Goal: Information Seeking & Learning: Check status

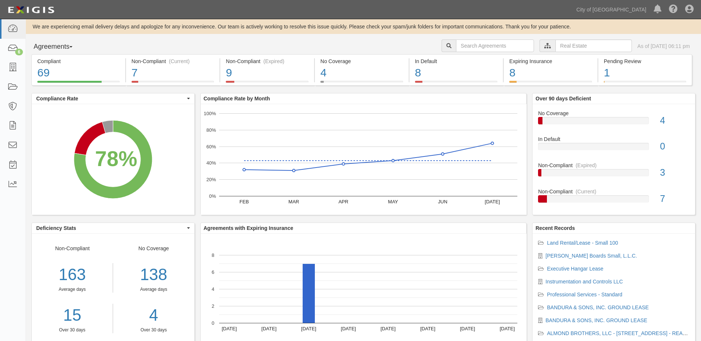
scroll to position [3, 0]
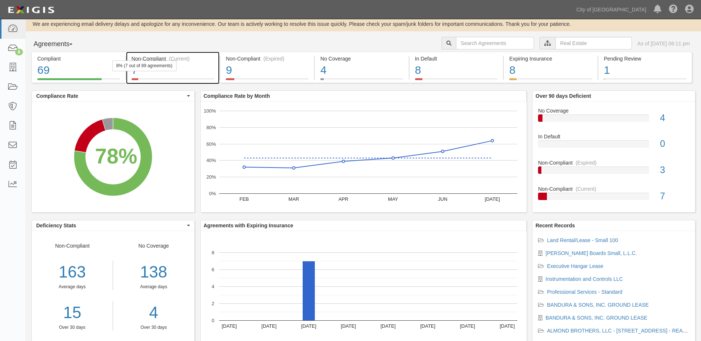
click at [194, 76] on div "7" at bounding box center [172, 70] width 83 height 16
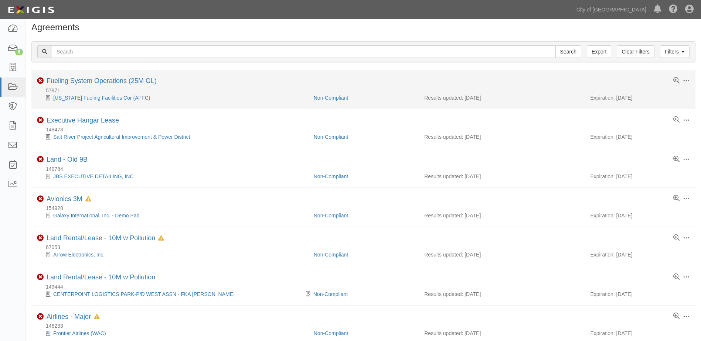
scroll to position [20, 0]
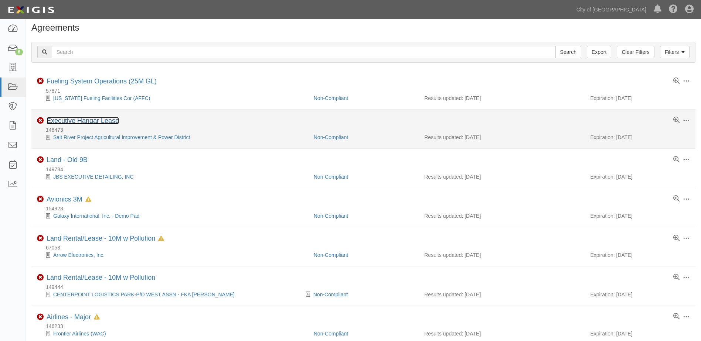
click at [97, 121] on link "Executive Hangar Lease" at bounding box center [83, 120] width 72 height 7
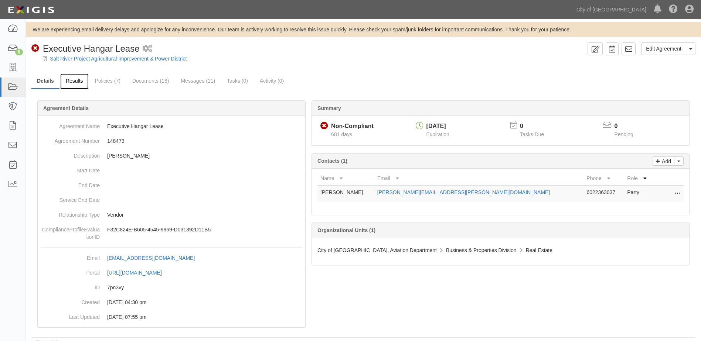
click at [79, 86] on link "Results" at bounding box center [74, 81] width 28 height 16
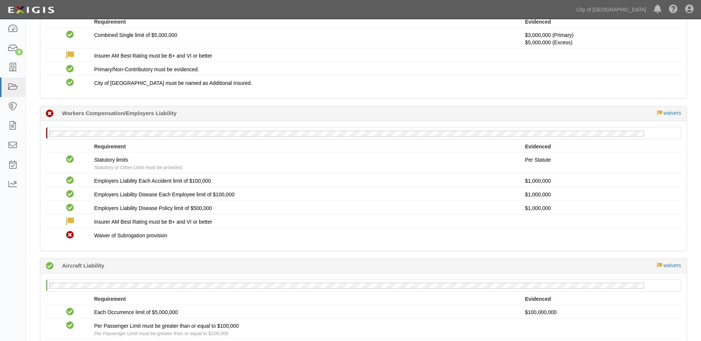
scroll to position [330, 0]
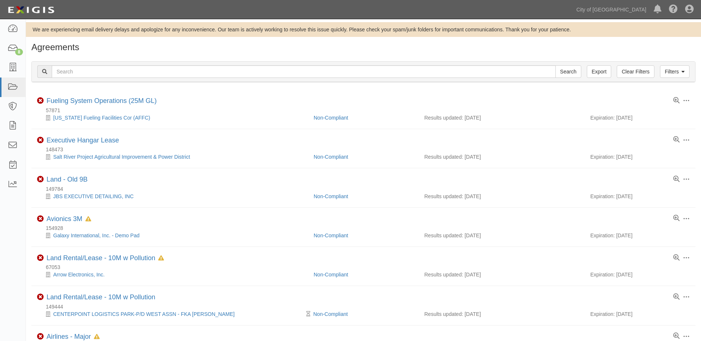
scroll to position [20, 0]
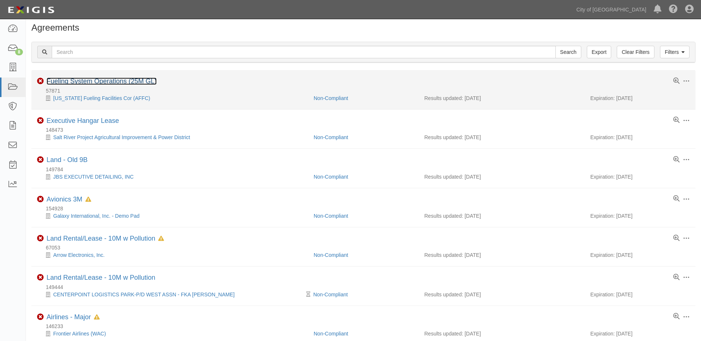
click at [96, 81] on link "Fueling System Operations (25M GL)" at bounding box center [102, 81] width 110 height 7
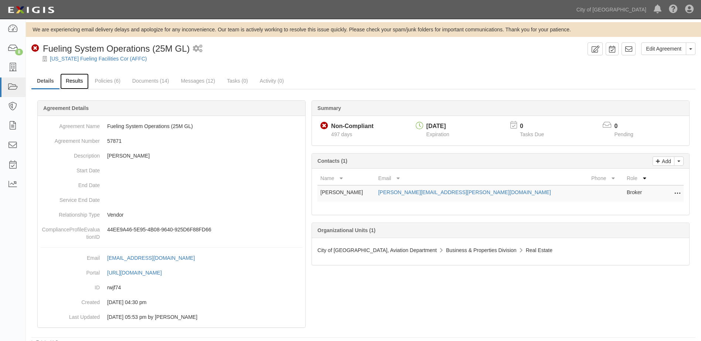
click at [73, 84] on link "Results" at bounding box center [74, 81] width 28 height 16
click at [75, 61] on link "[US_STATE] Fueling Facilities Cor (AFFC)" at bounding box center [98, 59] width 97 height 6
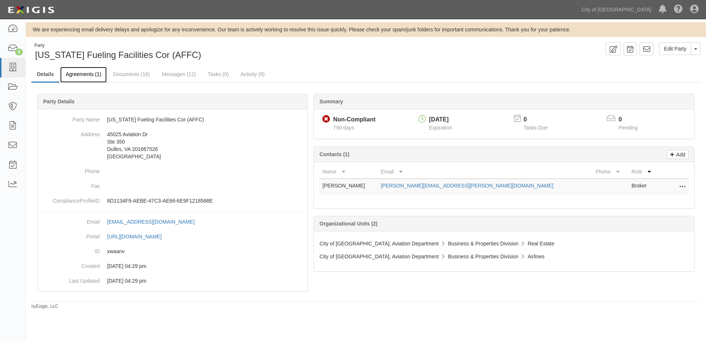
click at [88, 75] on link "Agreements (1)" at bounding box center [83, 75] width 47 height 16
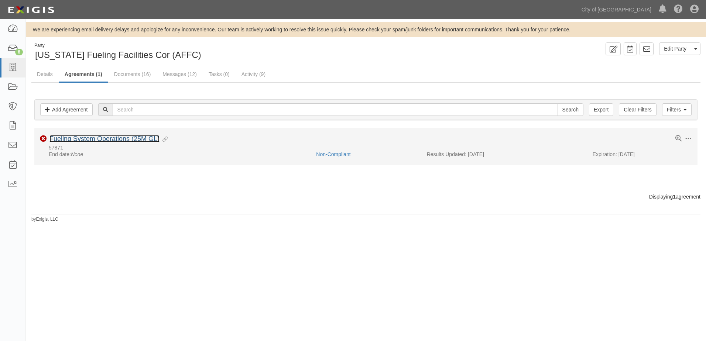
click at [112, 137] on link "Fueling System Operations (25M GL)" at bounding box center [104, 138] width 110 height 7
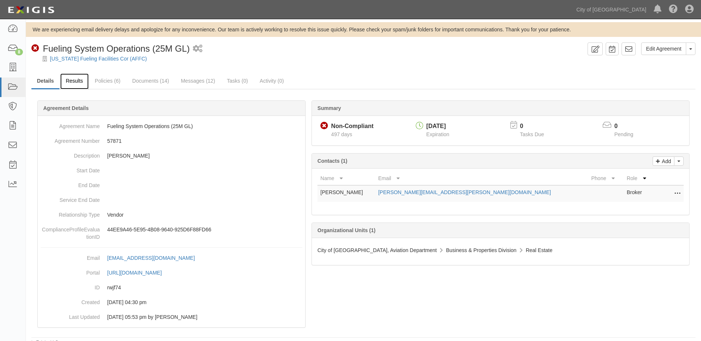
click at [77, 83] on link "Results" at bounding box center [74, 81] width 28 height 16
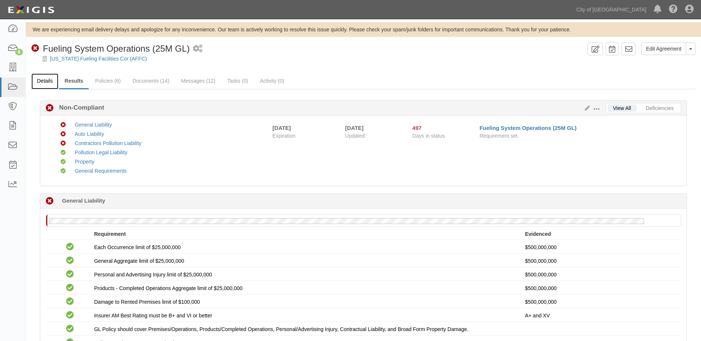
click at [42, 82] on link "Details" at bounding box center [44, 81] width 27 height 16
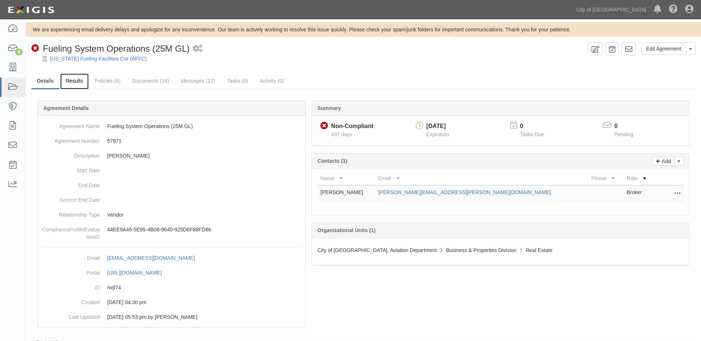
click at [81, 85] on link "Results" at bounding box center [74, 81] width 28 height 16
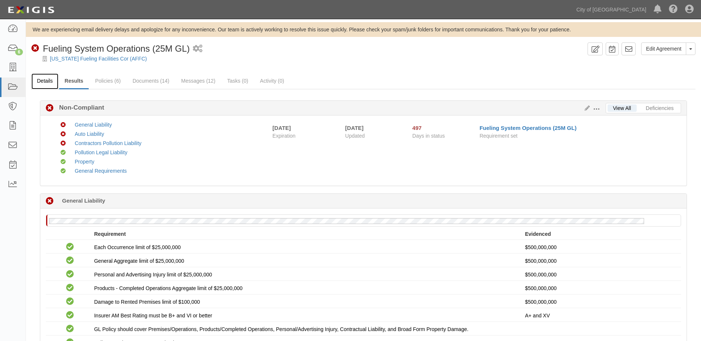
click at [38, 79] on link "Details" at bounding box center [44, 81] width 27 height 16
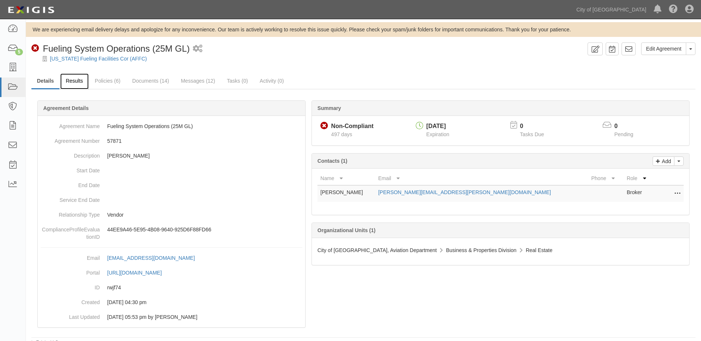
click at [66, 77] on link "Results" at bounding box center [74, 81] width 28 height 16
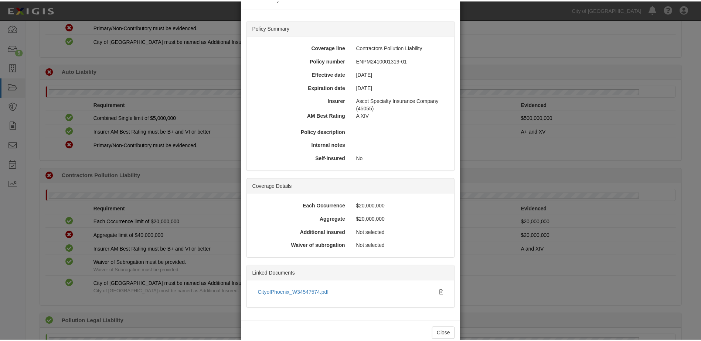
scroll to position [40, 0]
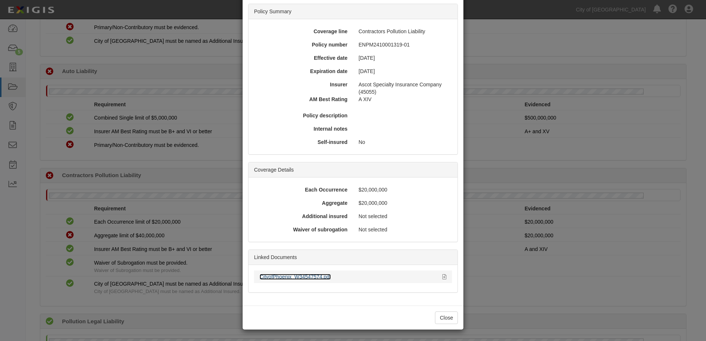
click at [281, 278] on link "CityofPhoenix_W34547574.pdf" at bounding box center [295, 277] width 71 height 6
click at [436, 318] on button "Close" at bounding box center [446, 318] width 23 height 13
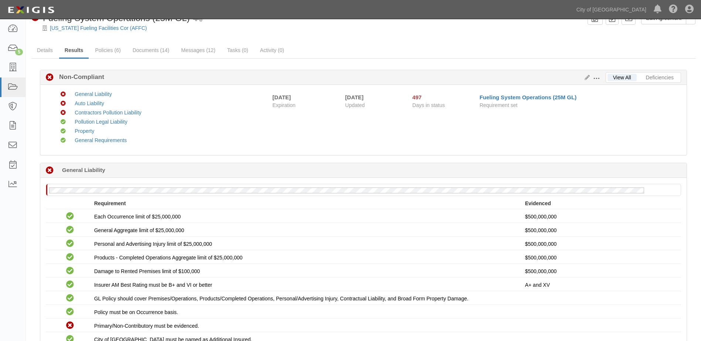
scroll to position [0, 0]
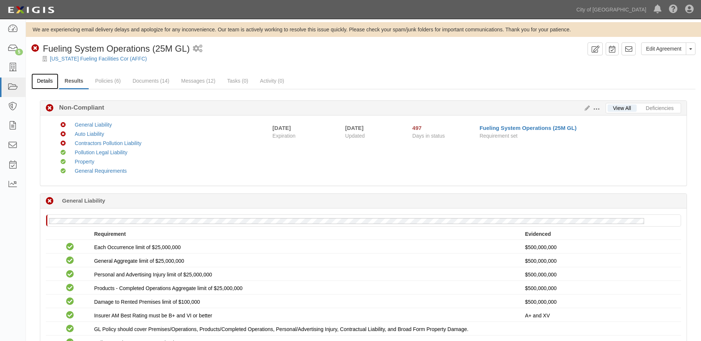
click at [49, 83] on link "Details" at bounding box center [44, 81] width 27 height 16
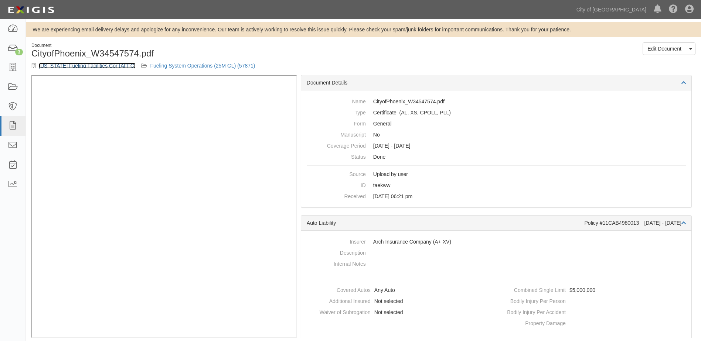
click at [79, 67] on link "[US_STATE] Fueling Facilities Cor (AFFC)" at bounding box center [87, 66] width 97 height 6
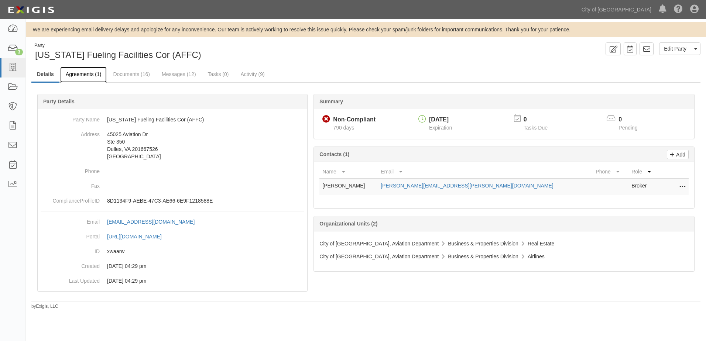
click at [95, 76] on link "Agreements (1)" at bounding box center [83, 75] width 47 height 16
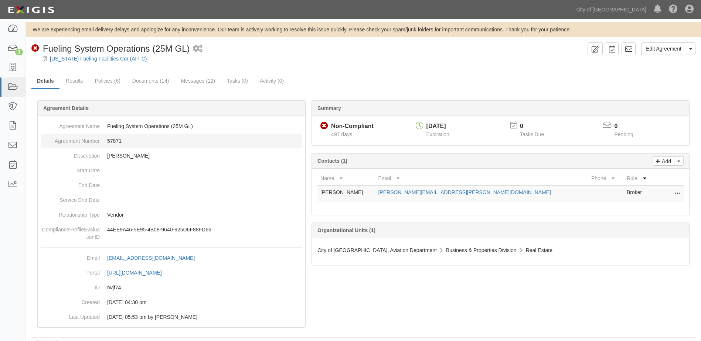
click at [118, 144] on dd "57871" at bounding box center [171, 141] width 261 height 15
click at [117, 143] on dd "57871" at bounding box center [171, 141] width 261 height 15
copy dd "57871"
click at [143, 79] on link "Documents (14)" at bounding box center [151, 81] width 48 height 16
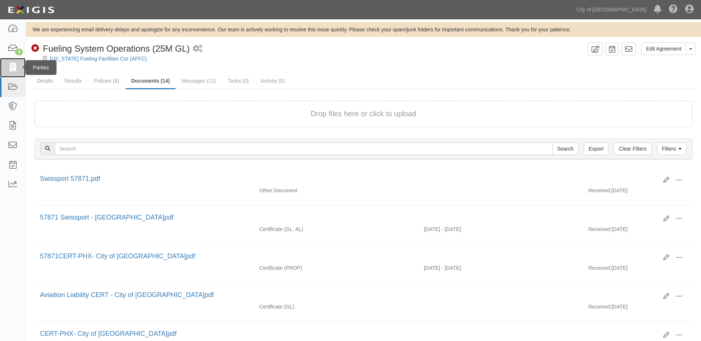
click at [13, 71] on icon at bounding box center [12, 68] width 10 height 8
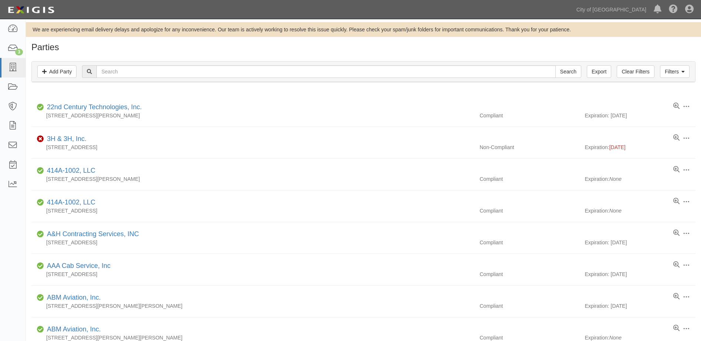
click at [181, 79] on div "Filters Add Party Clear Filters Export Search Filters" at bounding box center [363, 72] width 663 height 20
click at [183, 73] on input "text" at bounding box center [325, 71] width 459 height 13
type input "hertz"
click at [555, 65] on input "Search" at bounding box center [568, 71] width 26 height 13
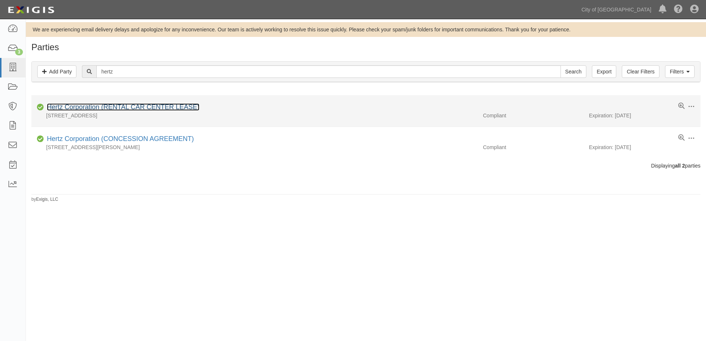
click at [156, 106] on link "Hertz Corporation (RENTAL CAR CENTER LEASE)" at bounding box center [123, 106] width 153 height 7
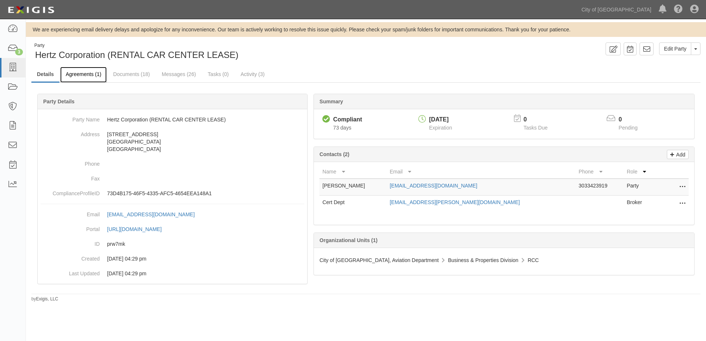
click at [94, 76] on link "Agreements (1)" at bounding box center [83, 75] width 47 height 16
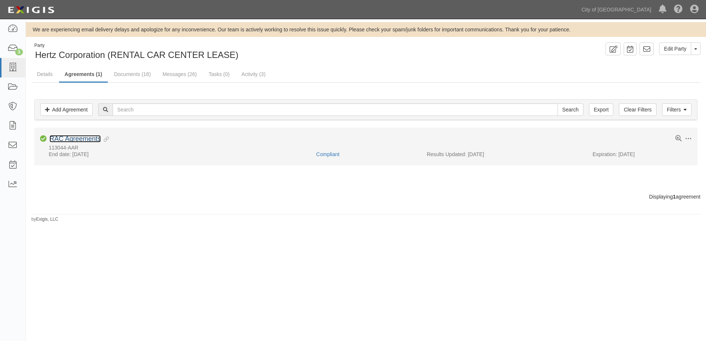
click at [80, 141] on link "RAC Agreements" at bounding box center [74, 138] width 51 height 7
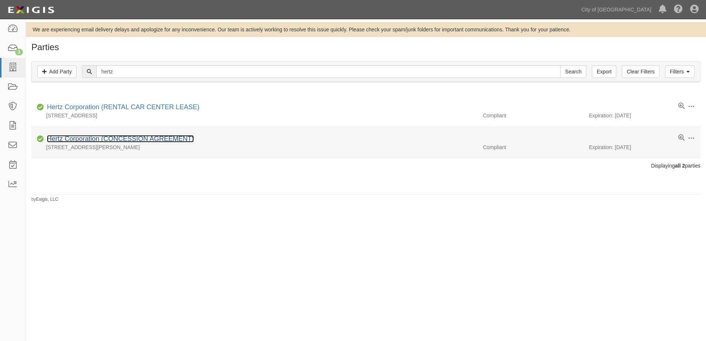
click at [76, 139] on link "Hertz Corporation (CONCESSION AGREEMENT)" at bounding box center [120, 138] width 147 height 7
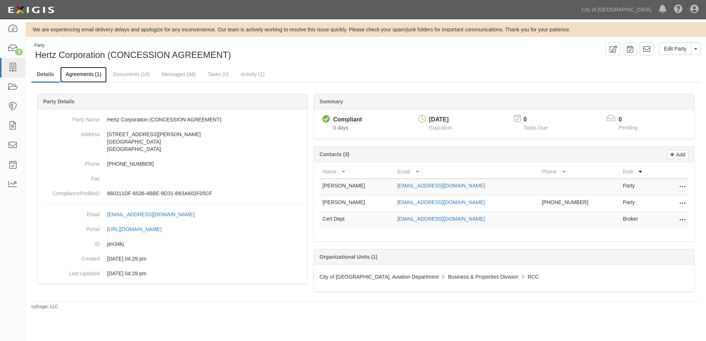
click at [96, 77] on link "Agreements (1)" at bounding box center [83, 75] width 47 height 16
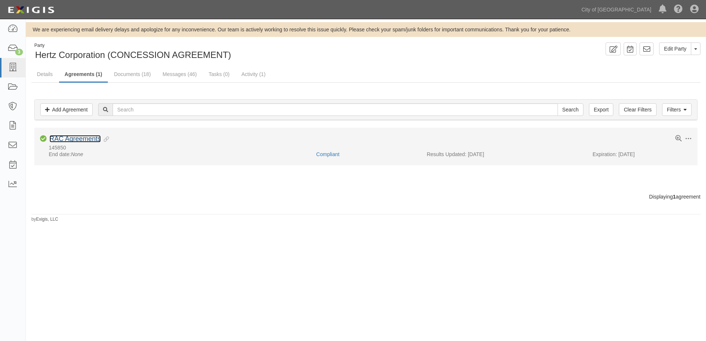
click at [93, 138] on link "RAC Agreements" at bounding box center [74, 138] width 51 height 7
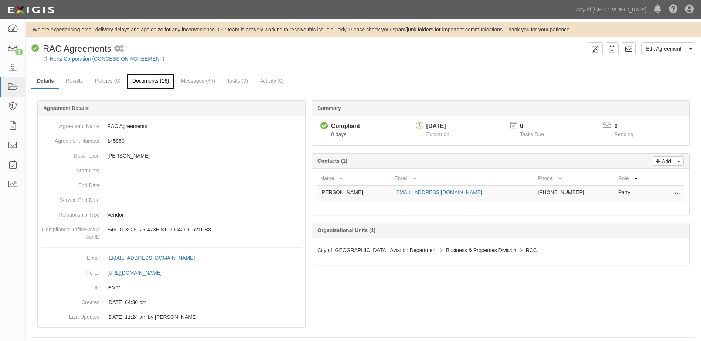
click at [141, 81] on link "Documents (16)" at bounding box center [151, 81] width 48 height 16
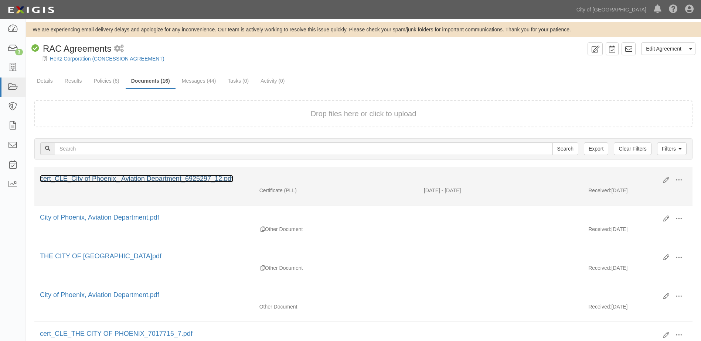
click at [71, 178] on link "cert_CLE_City of Phoenix_ Aviation Department_6925297_12.pdf" at bounding box center [136, 178] width 193 height 7
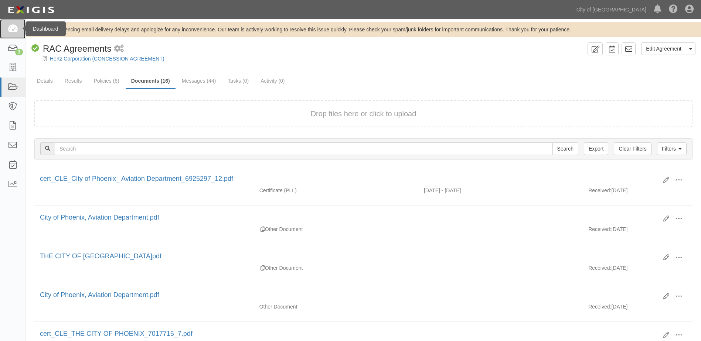
click at [16, 30] on icon at bounding box center [12, 29] width 10 height 8
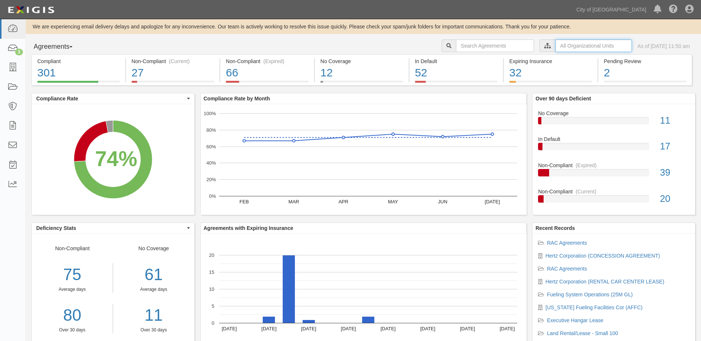
click at [597, 49] on input "text" at bounding box center [593, 46] width 76 height 13
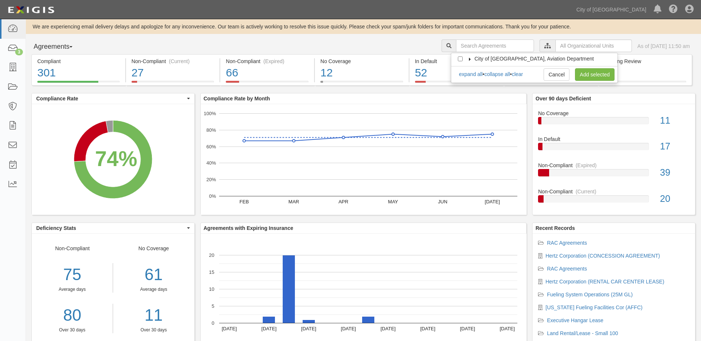
click at [470, 60] on icon at bounding box center [469, 59] width 5 height 3
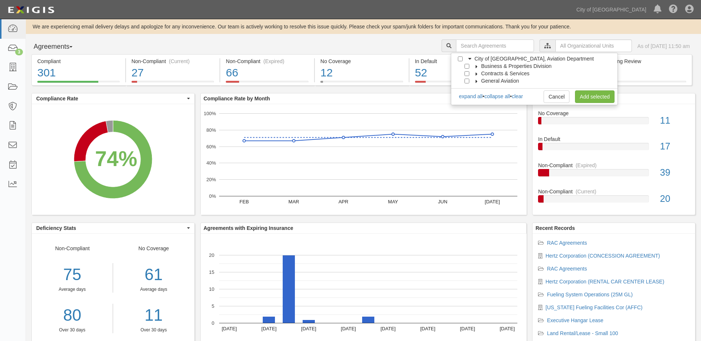
click at [476, 66] on icon at bounding box center [476, 66] width 5 height 3
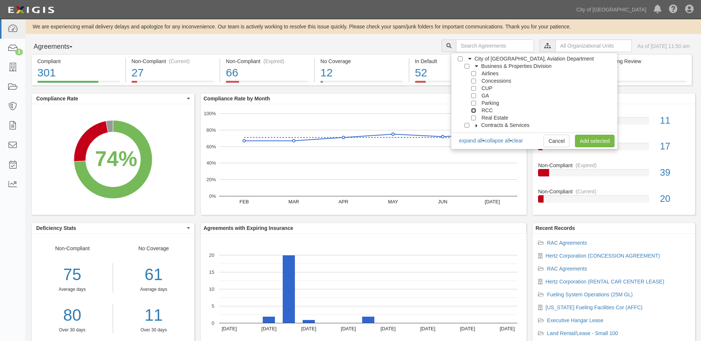
click at [473, 110] on input "RCC" at bounding box center [473, 110] width 5 height 5
checkbox input "true"
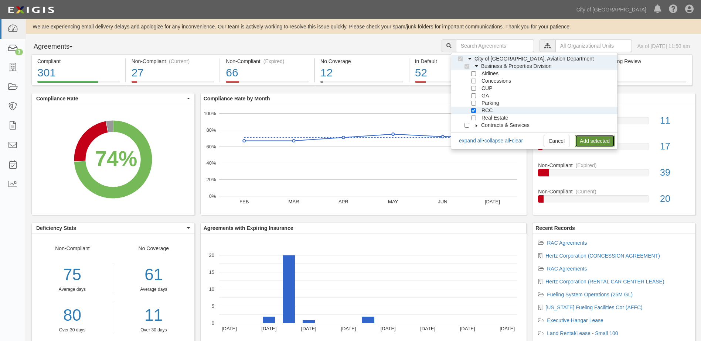
click at [578, 137] on link "Add selected" at bounding box center [595, 141] width 40 height 13
